Goal: Task Accomplishment & Management: Manage account settings

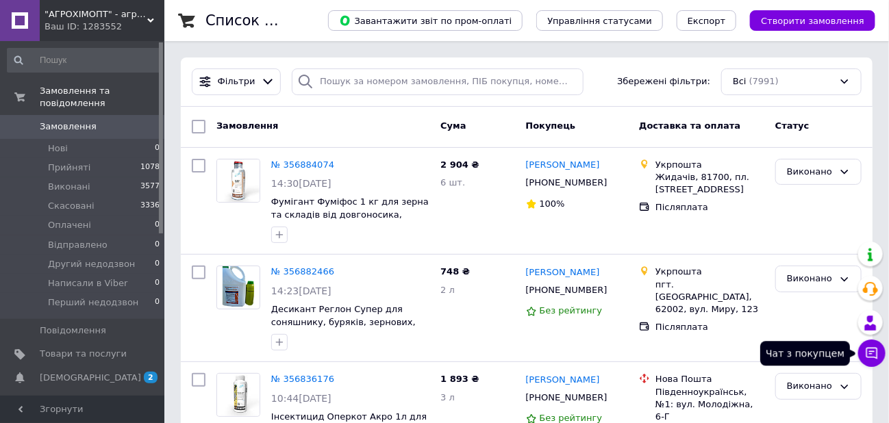
click at [873, 355] on icon at bounding box center [872, 353] width 14 height 14
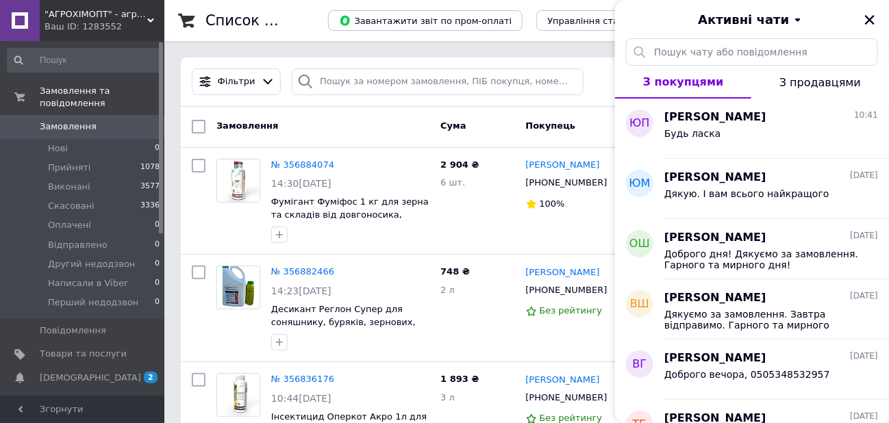
click at [873, 355] on span "05.08.2025" at bounding box center [864, 357] width 28 height 12
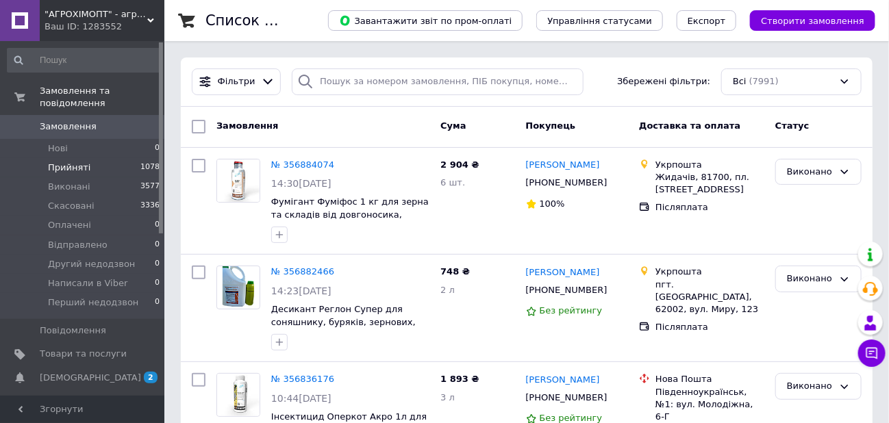
click at [71, 162] on span "Прийняті" at bounding box center [69, 168] width 42 height 12
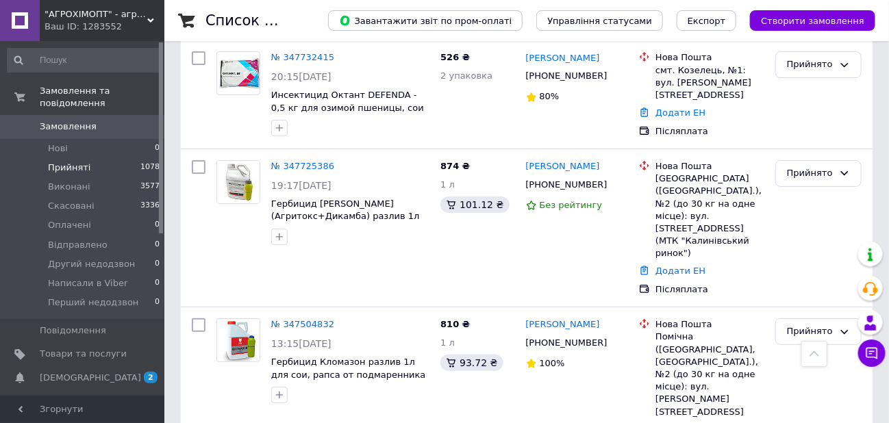
scroll to position [1985, 0]
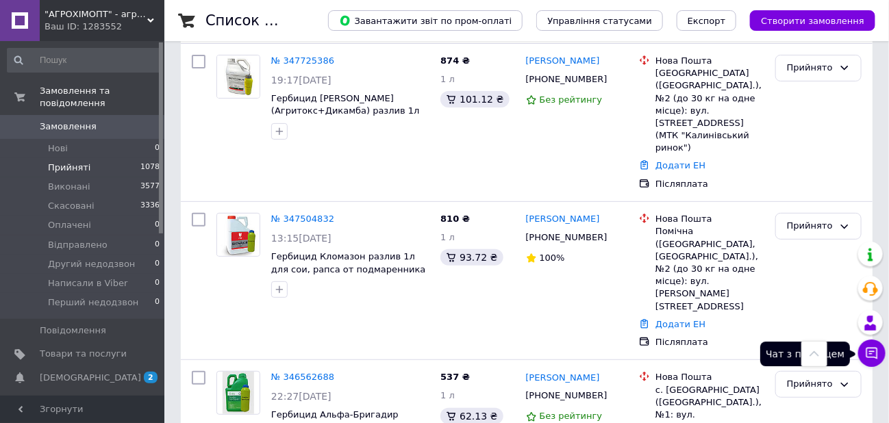
click at [865, 351] on icon at bounding box center [872, 353] width 14 height 14
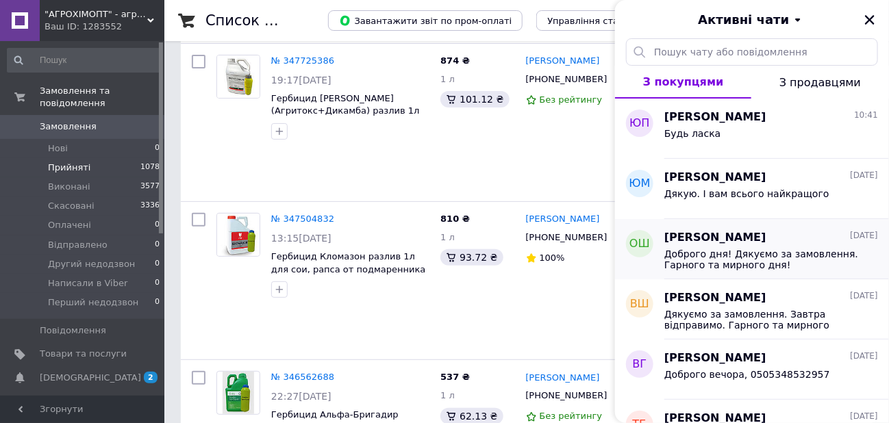
click at [744, 243] on div "Олег Шарий 09.08.2025" at bounding box center [771, 238] width 214 height 16
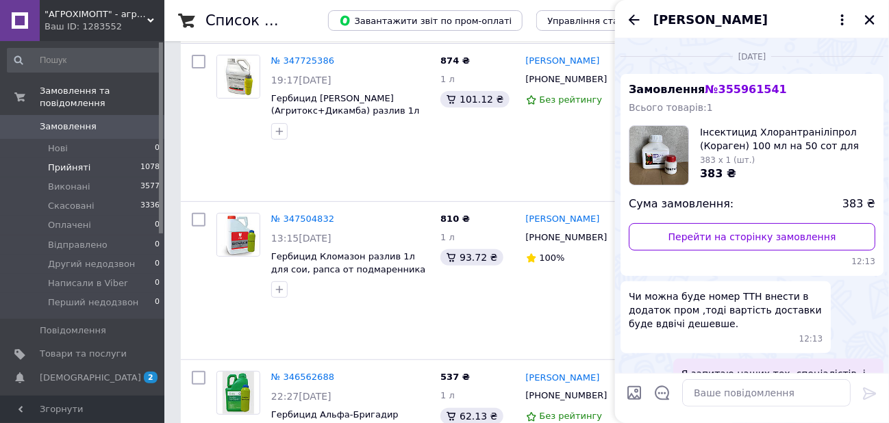
scroll to position [1645, 0]
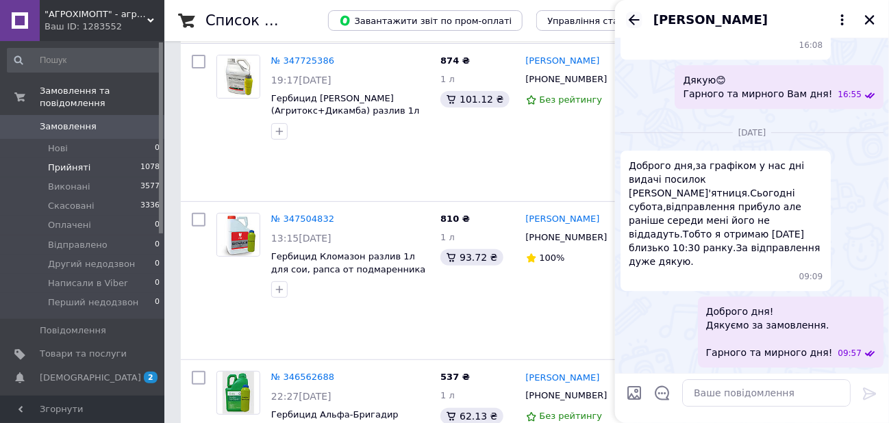
click at [633, 24] on icon "Назад" at bounding box center [634, 20] width 16 height 16
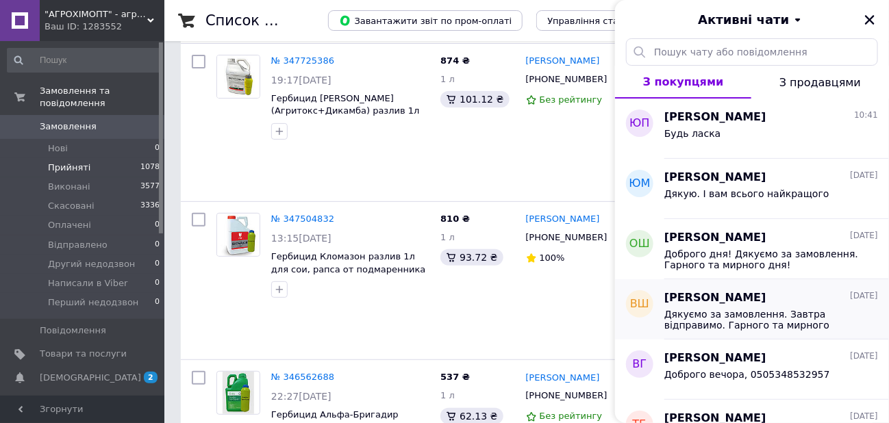
click at [715, 309] on span "Дякуємо за замовлення. Завтра відправимо. Гарного та мирного вечора🙂" at bounding box center [761, 320] width 194 height 22
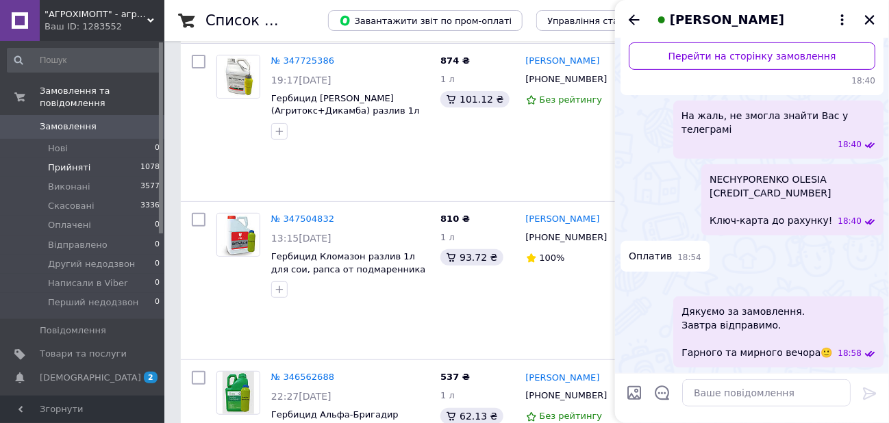
scroll to position [295, 0]
click at [865, 21] on icon "Закрити" at bounding box center [869, 20] width 12 height 12
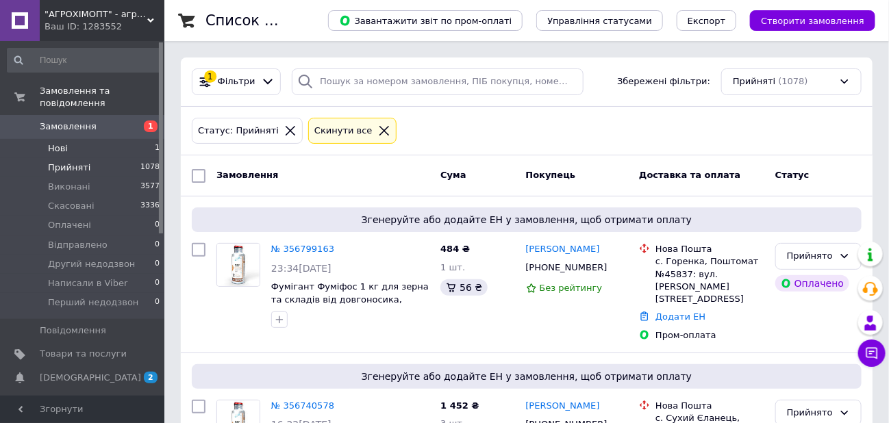
click at [64, 142] on span "Нові" at bounding box center [58, 148] width 20 height 12
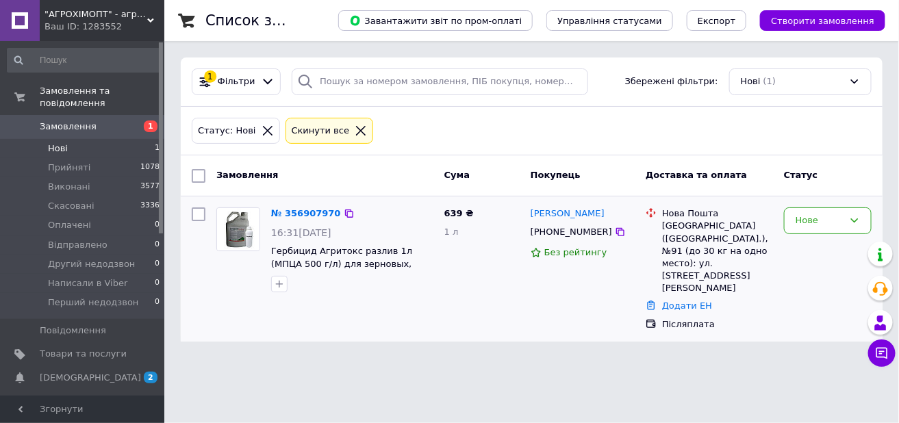
click at [536, 296] on div "Оксана Бабич +380967895158 Без рейтингу" at bounding box center [582, 269] width 115 height 134
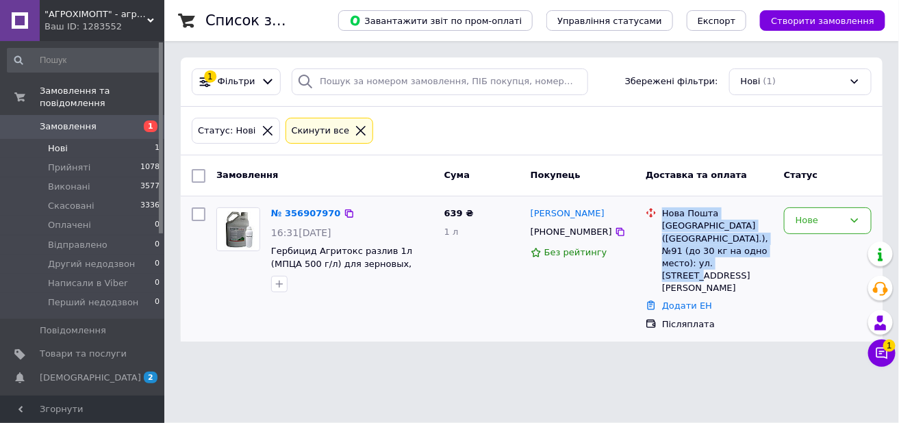
drag, startPoint x: 663, startPoint y: 212, endPoint x: 742, endPoint y: 260, distance: 92.0
click at [742, 260] on div "Нова Пошта Киев (Киевская обл.), №91 (до 30 кг на одно место): ул. Академика За…" at bounding box center [717, 250] width 116 height 87
copy div "Нова Пошта Киев (Киевская обл.), №91 (до 30 кг на одно место): ул. Академика За…"
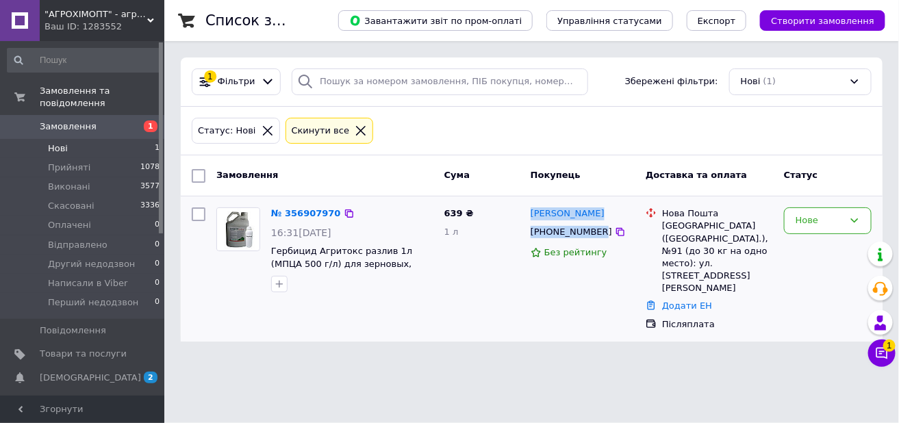
drag, startPoint x: 527, startPoint y: 211, endPoint x: 592, endPoint y: 228, distance: 67.3
click at [592, 228] on div "Оксана Бабич +380967895158 Без рейтингу" at bounding box center [582, 269] width 115 height 134
copy div "Оксана Бабич +380967895158"
click at [811, 219] on div "Нове" at bounding box center [820, 221] width 48 height 14
click at [818, 272] on li "Виконано" at bounding box center [828, 274] width 86 height 25
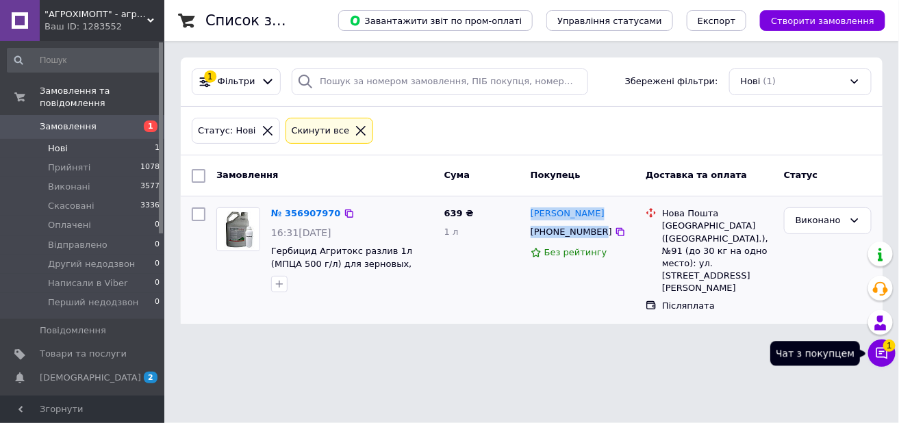
click at [885, 353] on icon at bounding box center [882, 353] width 14 height 14
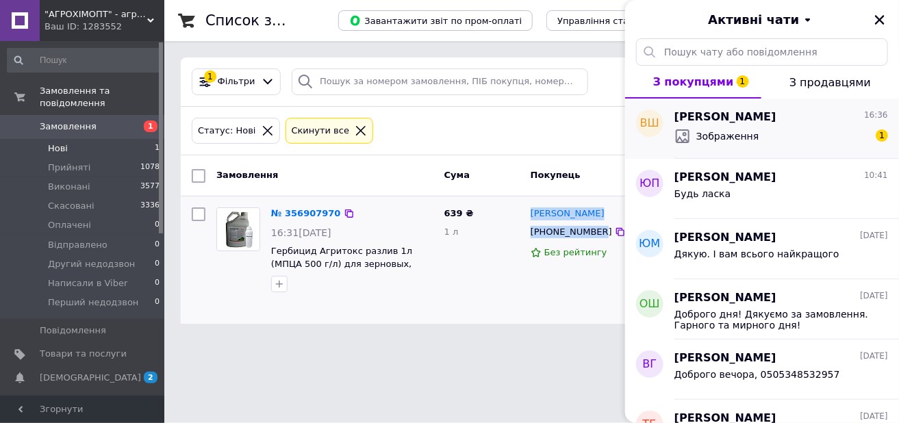
click at [720, 138] on span "Зображення" at bounding box center [727, 136] width 63 height 14
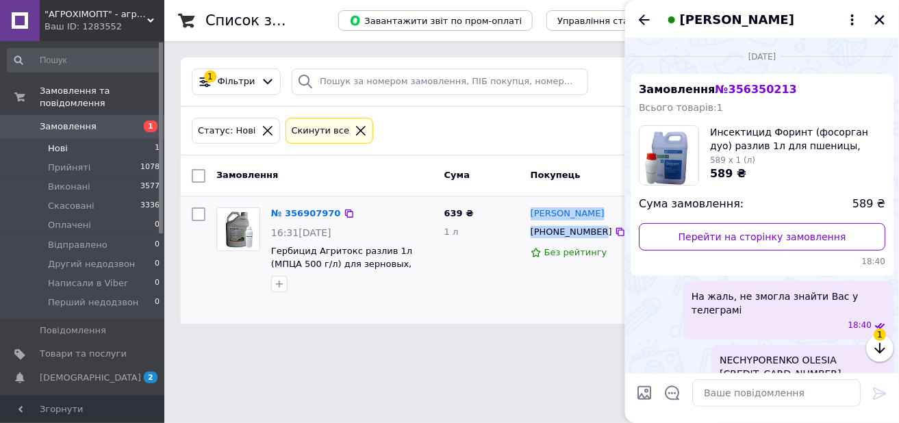
scroll to position [165, 0]
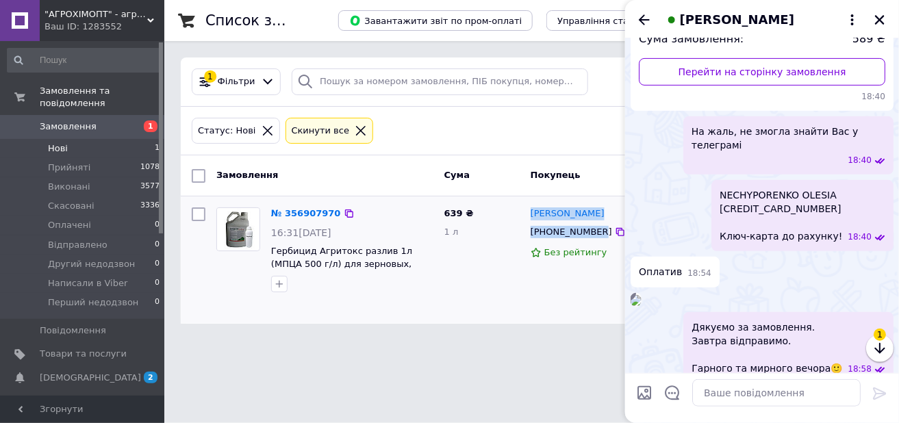
click at [642, 306] on img at bounding box center [636, 300] width 11 height 11
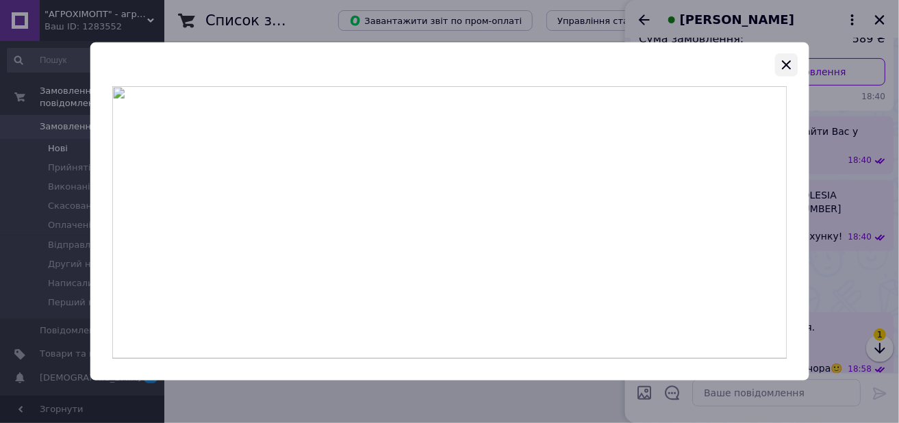
click at [789, 61] on icon "button" at bounding box center [786, 65] width 16 height 16
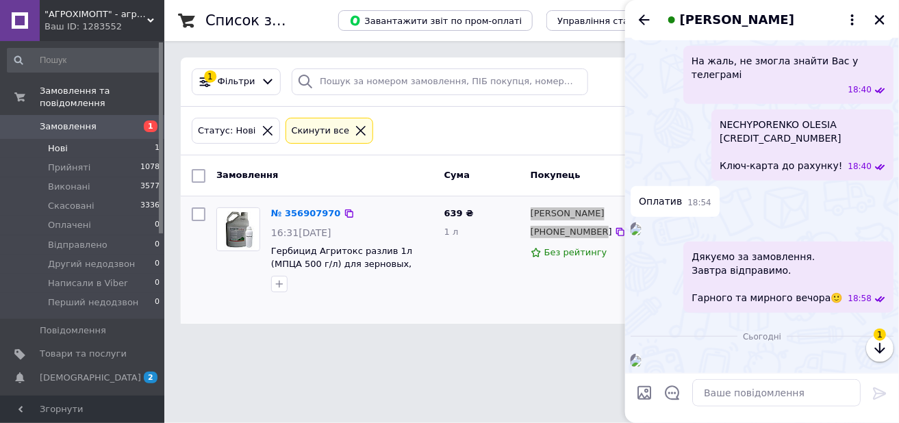
scroll to position [542, 0]
click at [642, 356] on img at bounding box center [636, 361] width 11 height 11
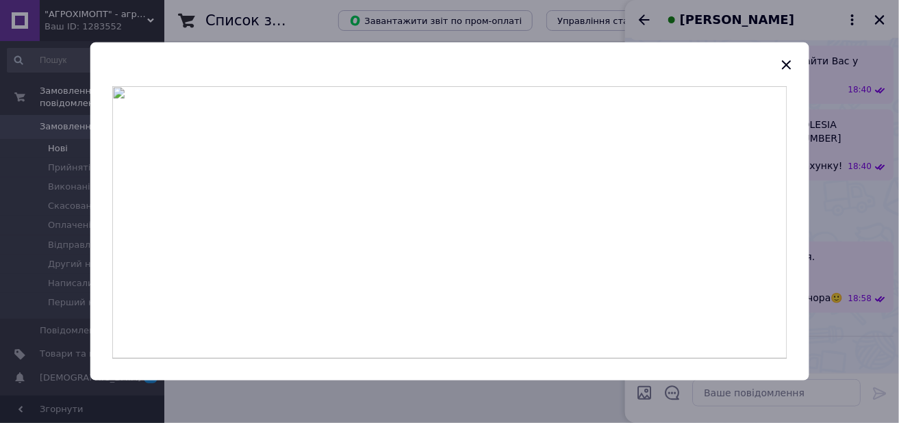
click at [461, 203] on img at bounding box center [449, 222] width 675 height 273
click at [491, 194] on img at bounding box center [449, 222] width 675 height 273
click at [785, 66] on icon "button" at bounding box center [786, 64] width 9 height 9
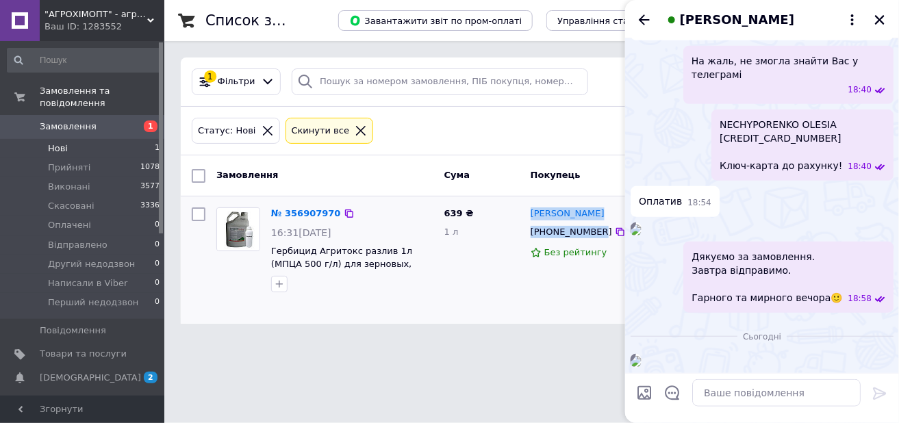
click at [642, 356] on img at bounding box center [636, 361] width 11 height 11
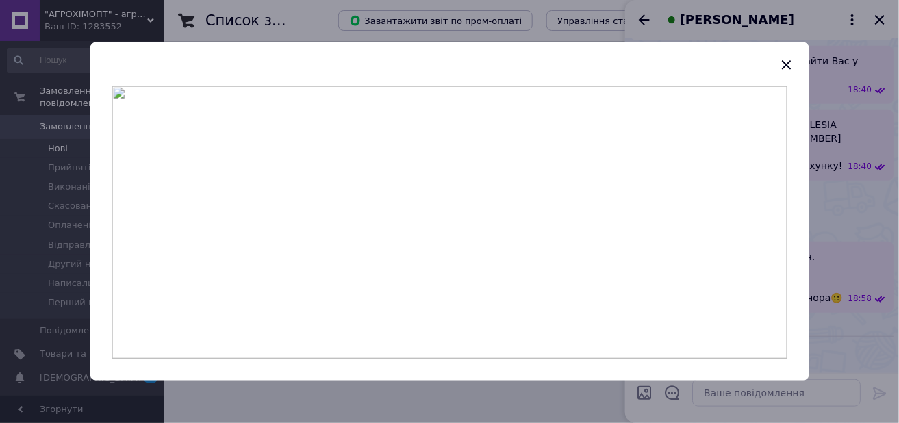
click at [435, 225] on img at bounding box center [449, 222] width 675 height 273
click at [783, 60] on icon "button" at bounding box center [786, 64] width 9 height 9
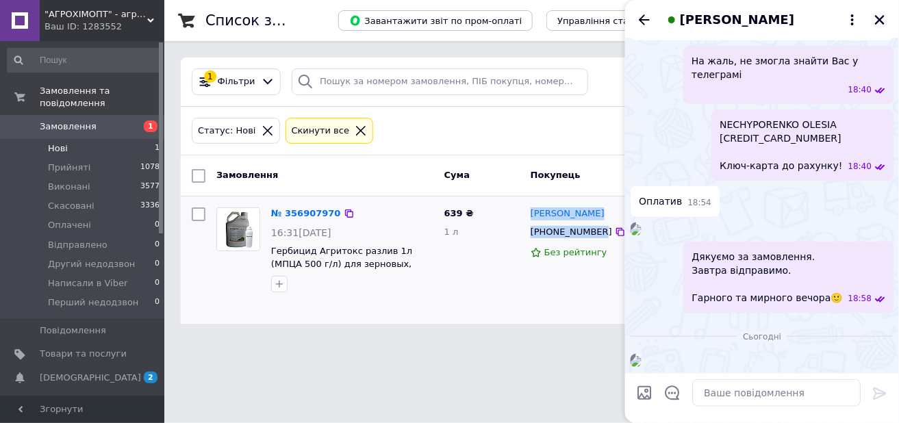
click at [886, 16] on icon "Закрити" at bounding box center [880, 20] width 12 height 12
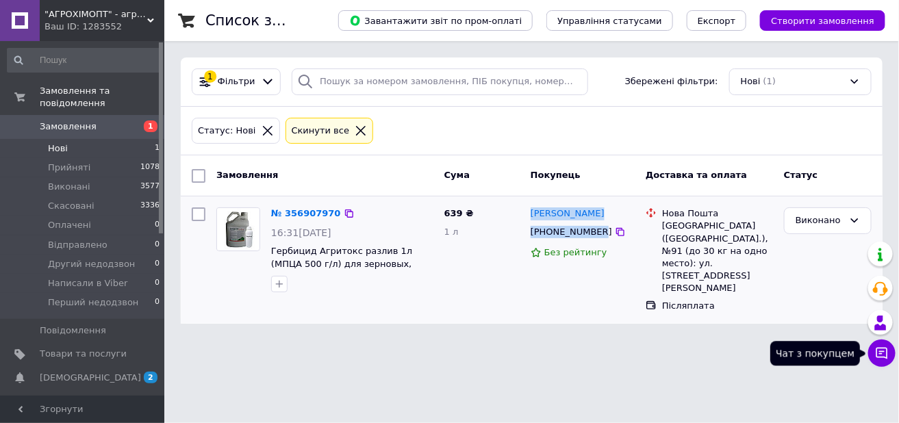
click at [883, 349] on icon at bounding box center [882, 353] width 14 height 14
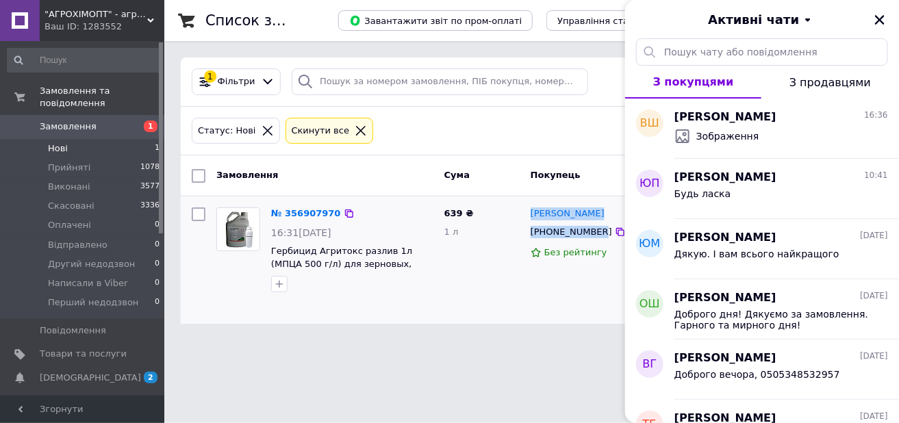
click at [573, 332] on html ""АГРОХІМОПТ" - агрохімія, мікродобрива - оптом та в роздріб Ваш ID: 1283552 Сай…" at bounding box center [449, 170] width 899 height 340
click at [880, 14] on icon "Закрити" at bounding box center [880, 20] width 12 height 12
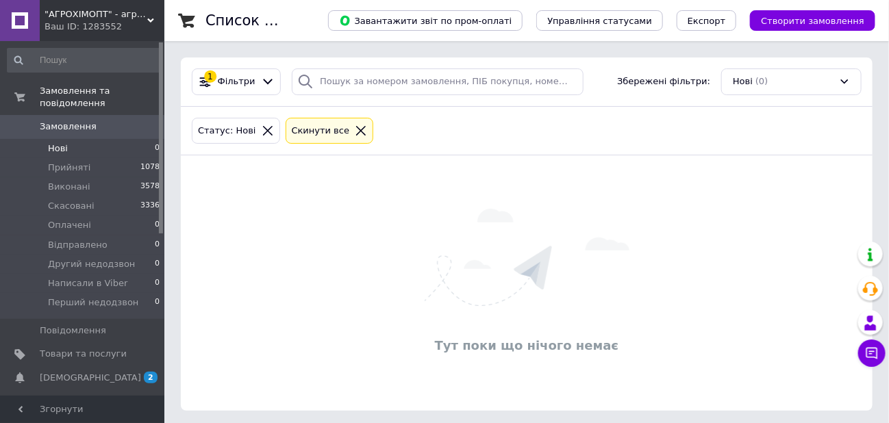
click at [870, 125] on div "Статус: Нові Cкинути все" at bounding box center [527, 131] width 692 height 49
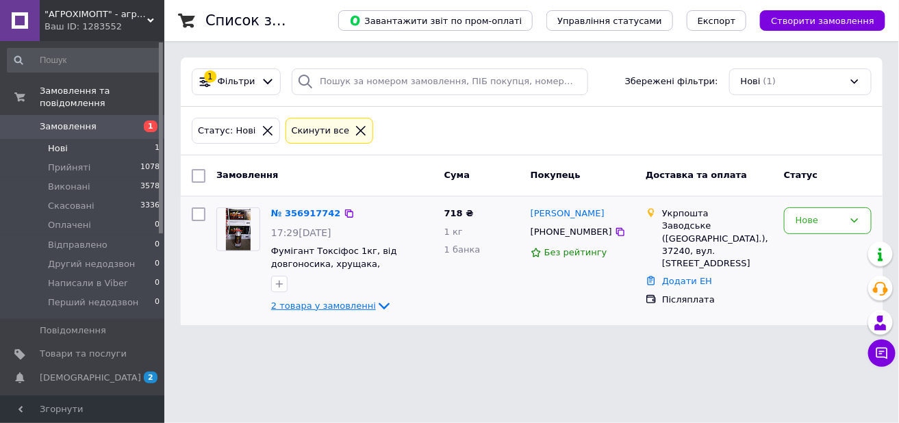
click at [359, 301] on span "2 товара у замовленні" at bounding box center [323, 306] width 105 height 10
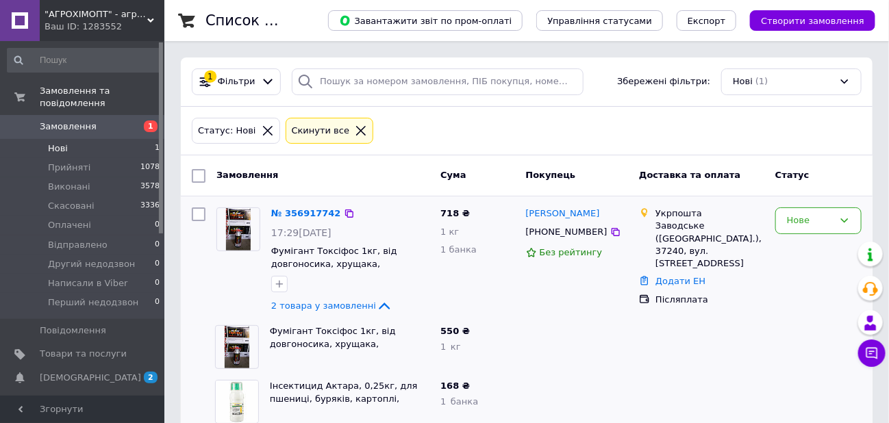
scroll to position [27, 0]
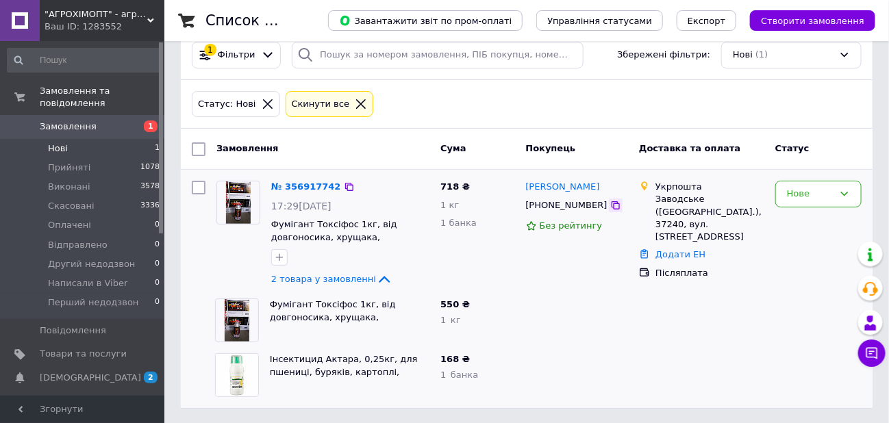
click at [611, 206] on icon at bounding box center [615, 205] width 8 height 8
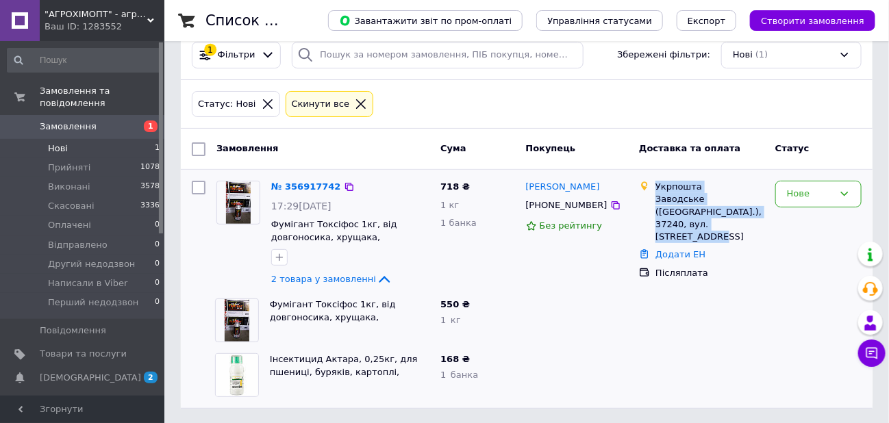
drag, startPoint x: 655, startPoint y: 181, endPoint x: 730, endPoint y: 229, distance: 89.3
click at [730, 229] on div "Укрпошта Заводське (Полтавська обл.), 37240, вул. Європейська, 32А" at bounding box center [710, 212] width 114 height 62
copy div "Укрпошта Заводське (Полтавська обл.), 37240, вул. Європейська, 32А"
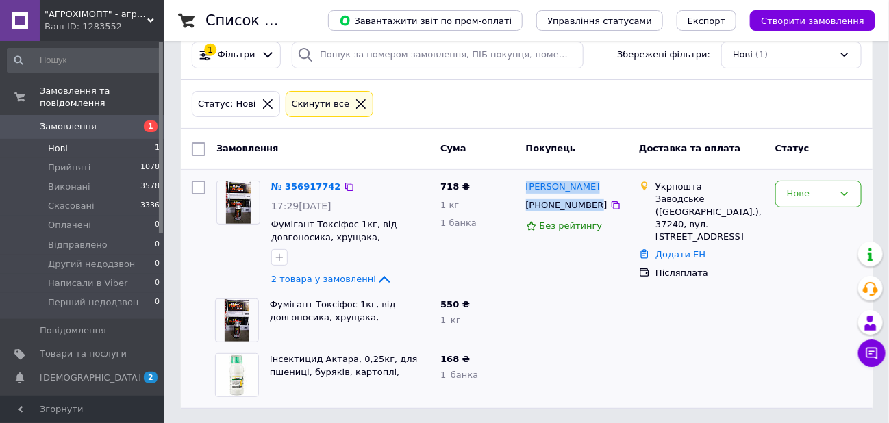
drag, startPoint x: 524, startPoint y: 181, endPoint x: 587, endPoint y: 206, distance: 67.6
click at [587, 206] on div "Галина Горбуля +380507532560 Без рейтингу" at bounding box center [577, 234] width 114 height 118
copy div "Галина Горбуля +380507532560"
click at [488, 94] on div "Статус: Нові Cкинути все" at bounding box center [526, 104] width 675 height 32
click at [806, 196] on div "Нове" at bounding box center [810, 194] width 47 height 14
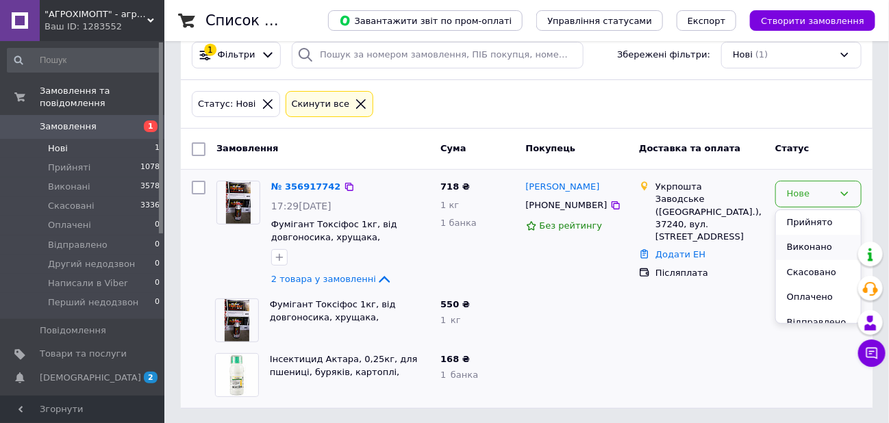
click at [813, 240] on li "Виконано" at bounding box center [818, 247] width 85 height 25
